Goal: Information Seeking & Learning: Learn about a topic

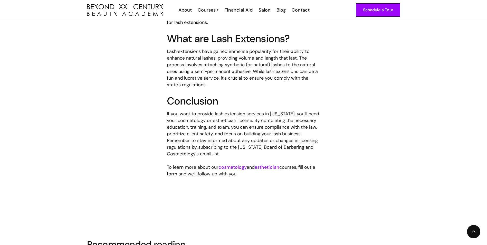
scroll to position [451, 0]
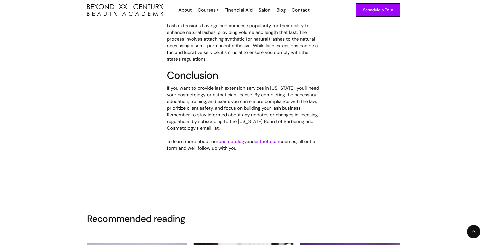
click at [267, 138] on link "esthetician" at bounding box center [267, 141] width 25 height 6
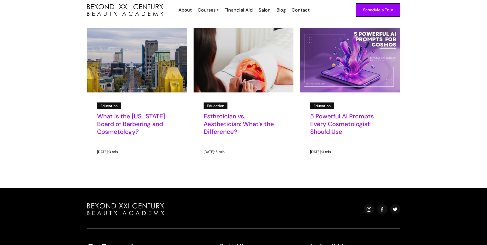
scroll to position [657, 0]
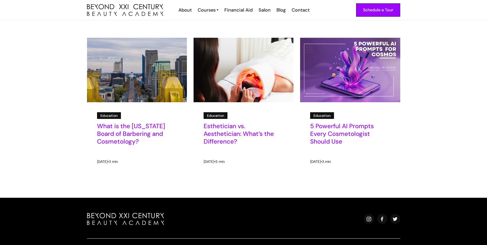
click at [239, 122] on h5 "Esthetician vs. Aesthetician: What’s the Difference?" at bounding box center [244, 133] width 80 height 23
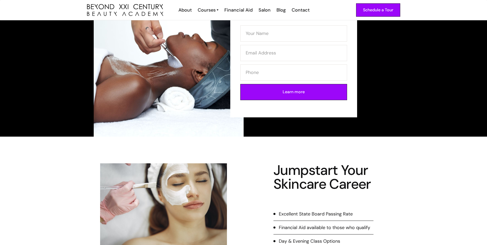
scroll to position [26, 0]
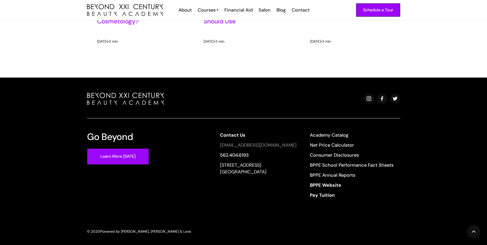
scroll to position [983, 0]
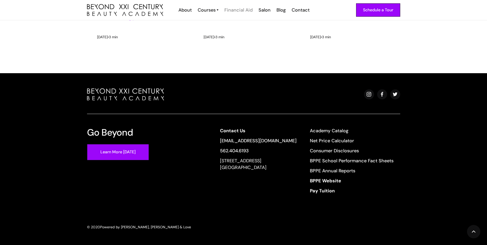
click at [229, 9] on div "Financial Aid" at bounding box center [238, 10] width 28 height 7
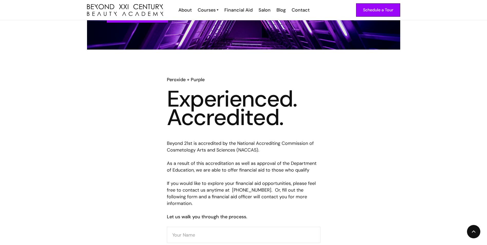
scroll to position [180, 0]
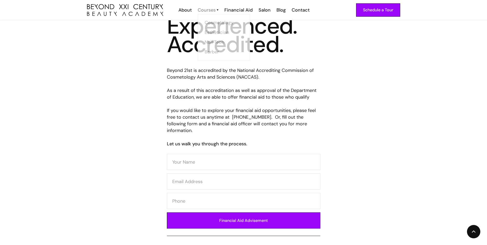
click at [208, 12] on div "Courses" at bounding box center [207, 10] width 18 height 7
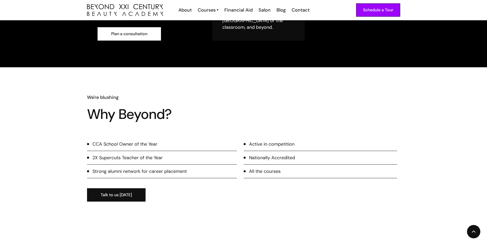
scroll to position [257, 0]
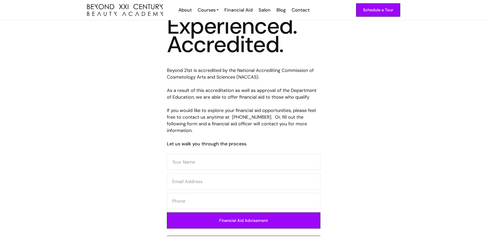
scroll to position [180, 0]
